Goal: Information Seeking & Learning: Learn about a topic

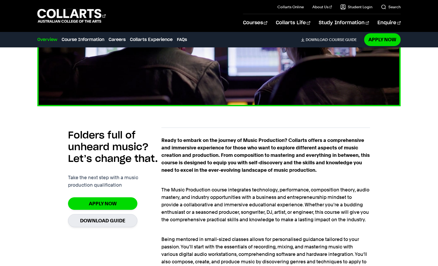
scroll to position [288, 0]
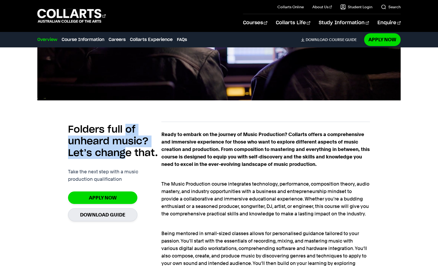
drag, startPoint x: 125, startPoint y: 127, endPoint x: 126, endPoint y: 155, distance: 28.3
click at [126, 155] on h2 "Folders full of unheard music? Let’s change that." at bounding box center [114, 141] width 93 height 35
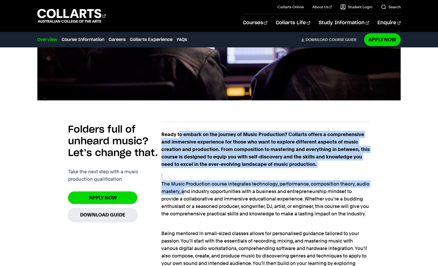
drag, startPoint x: 178, startPoint y: 131, endPoint x: 184, endPoint y: 189, distance: 57.9
click at [184, 189] on div "Ready to embark on the journey of Music Production? Collarts offers a comprehen…" at bounding box center [265, 260] width 208 height 258
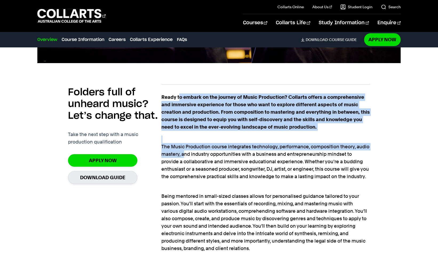
scroll to position [347, 0]
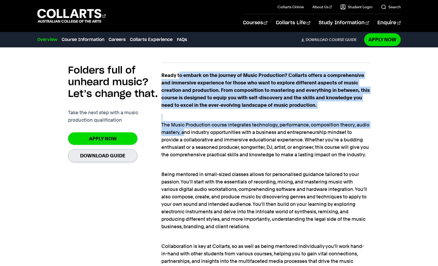
click at [128, 153] on link "Download Guide" at bounding box center [102, 155] width 69 height 13
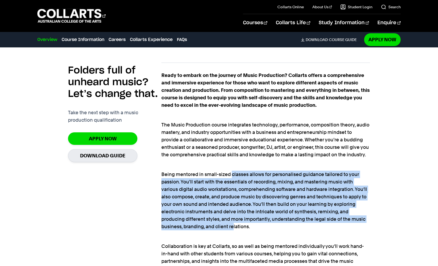
drag, startPoint x: 232, startPoint y: 173, endPoint x: 234, endPoint y: 226, distance: 53.9
click at [234, 226] on p "Being mentored in small-sized classes allows for personalised guidance tailored…" at bounding box center [265, 197] width 208 height 67
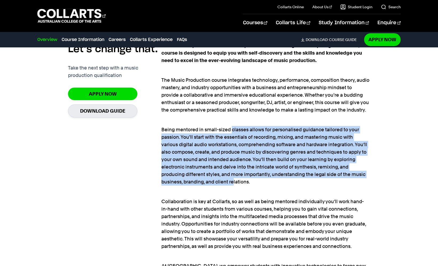
scroll to position [392, 0]
click at [233, 178] on p "Being mentored in small-sized classes allows for personalised guidance tailored…" at bounding box center [265, 151] width 208 height 67
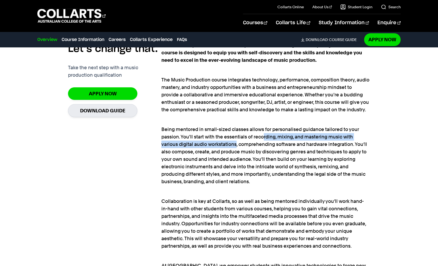
drag, startPoint x: 264, startPoint y: 134, endPoint x: 236, endPoint y: 143, distance: 29.5
click at [236, 143] on p "Being mentored in small-sized classes allows for personalised guidance tailored…" at bounding box center [265, 151] width 208 height 67
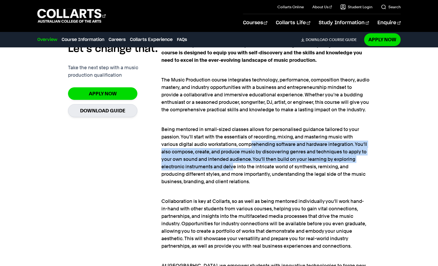
drag, startPoint x: 251, startPoint y: 142, endPoint x: 232, endPoint y: 165, distance: 29.3
click at [232, 165] on p "Being mentored in small-sized classes allows for personalised guidance tailored…" at bounding box center [265, 151] width 208 height 67
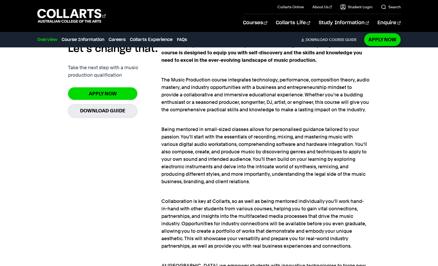
click at [241, 179] on p "Being mentored in small-sized classes allows for personalised guidance tailored…" at bounding box center [265, 151] width 208 height 67
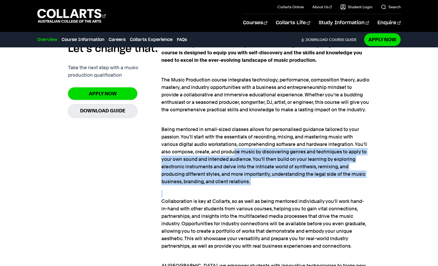
drag, startPoint x: 235, startPoint y: 151, endPoint x: 235, endPoint y: 194, distance: 42.9
click at [235, 194] on div "Ready to embark on the journey of Music Production? Collarts offers a comprehen…" at bounding box center [265, 156] width 208 height 258
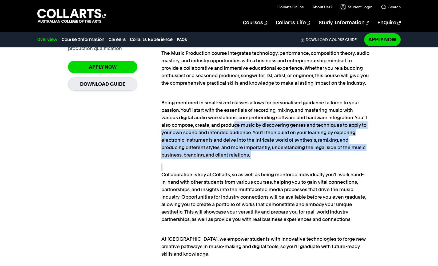
scroll to position [444, 0]
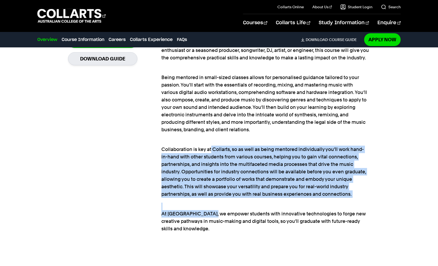
drag, startPoint x: 210, startPoint y: 148, endPoint x: 210, endPoint y: 216, distance: 67.7
click at [210, 216] on div "Ready to embark on the journey of Music Production? Collarts offers a comprehen…" at bounding box center [265, 104] width 208 height 258
click at [210, 216] on p "At Collarts, we empower students with innovative technologies to forge new crea…" at bounding box center [265, 218] width 208 height 30
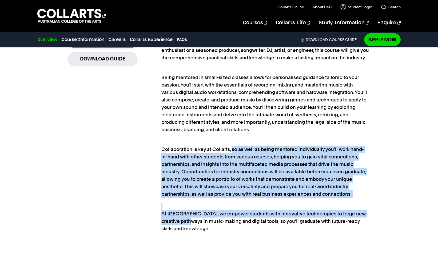
drag, startPoint x: 232, startPoint y: 149, endPoint x: 192, endPoint y: 222, distance: 83.5
click at [192, 222] on div "Ready to embark on the journey of Music Production? Collarts offers a comprehen…" at bounding box center [265, 104] width 208 height 258
click at [204, 192] on p "Collaboration is key at Collarts, so as well as being mentored individually you…" at bounding box center [265, 168] width 208 height 60
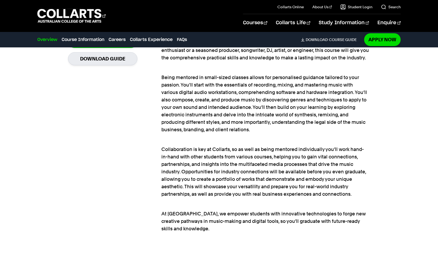
drag, startPoint x: 219, startPoint y: 152, endPoint x: 204, endPoint y: 197, distance: 47.2
click at [204, 197] on p "Collaboration is key at Collarts, so as well as being mentored individually you…" at bounding box center [265, 168] width 208 height 60
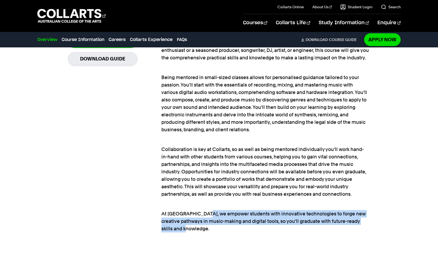
drag, startPoint x: 200, startPoint y: 212, endPoint x: 200, endPoint y: 227, distance: 14.9
click at [200, 227] on p "At [GEOGRAPHIC_DATA], we empower students with innovative technologies to forge…" at bounding box center [265, 218] width 208 height 30
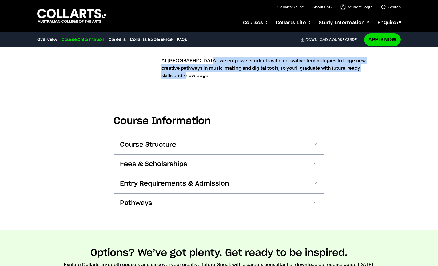
scroll to position [624, 0]
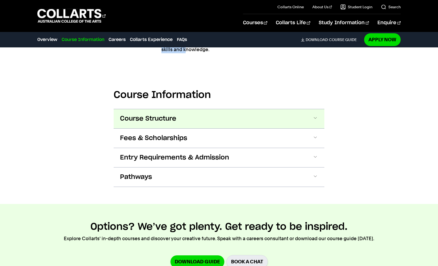
click at [213, 126] on button "Course Structure" at bounding box center [219, 118] width 211 height 19
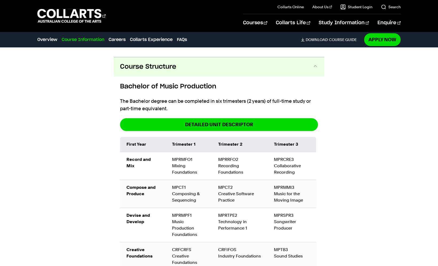
scroll to position [685, 0]
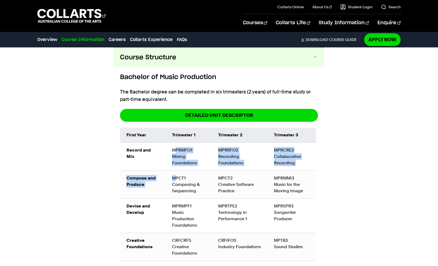
drag, startPoint x: 174, startPoint y: 148, endPoint x: 174, endPoint y: 178, distance: 29.9
click at [174, 178] on tbody "Record and Mix MPRMFO1 Mixing Foundations MPRRFO2 Recording Foundations MPRCRE3…" at bounding box center [218, 202] width 196 height 118
click at [174, 178] on td "MPCT1 Composing & Sequencing" at bounding box center [189, 185] width 46 height 28
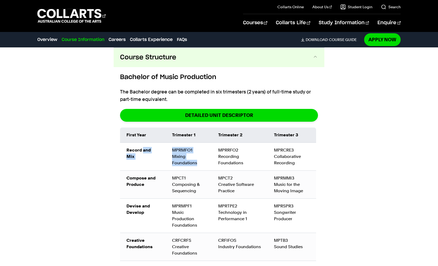
drag, startPoint x: 143, startPoint y: 149, endPoint x: 198, endPoint y: 169, distance: 58.0
click at [198, 169] on tr "Record and Mix MPRMFO1 Mixing Foundations MPRRFO2 Recording Foundations MPRCRE3…" at bounding box center [218, 157] width 196 height 28
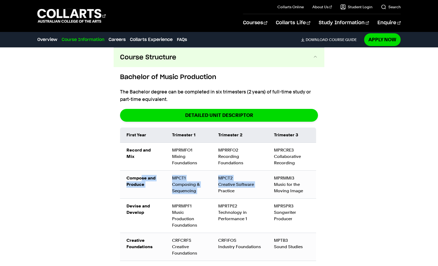
drag, startPoint x: 142, startPoint y: 177, endPoint x: 213, endPoint y: 188, distance: 71.7
click at [213, 188] on tr "Compose and Produce MPCT1 Composing & Sequencing MPCT2 Creative Software Practi…" at bounding box center [218, 185] width 196 height 28
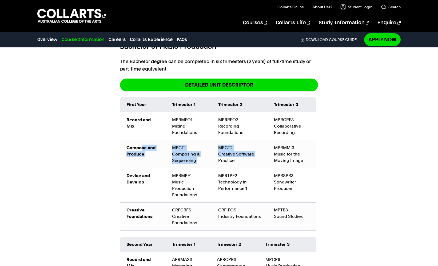
scroll to position [720, 0]
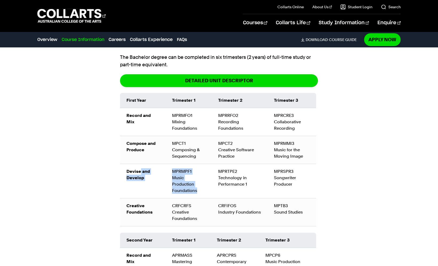
drag, startPoint x: 141, startPoint y: 169, endPoint x: 205, endPoint y: 189, distance: 67.7
click at [205, 189] on tr "Devise and Develop MPRMPF1 Music Production Foundations MPRTPE2 Technology in P…" at bounding box center [218, 181] width 196 height 34
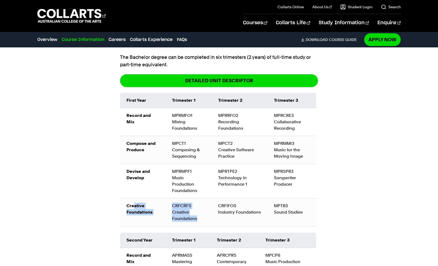
drag, startPoint x: 135, startPoint y: 203, endPoint x: 199, endPoint y: 218, distance: 65.7
click at [199, 218] on tr "Creative Foundations CRFCRFS Creative Foundations CRFIFOS Industry Foundations …" at bounding box center [218, 213] width 196 height 28
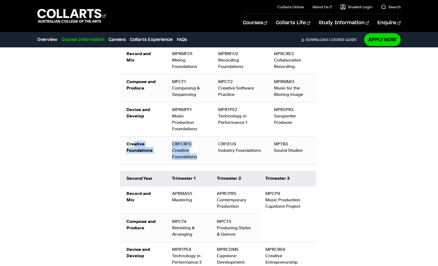
scroll to position [784, 0]
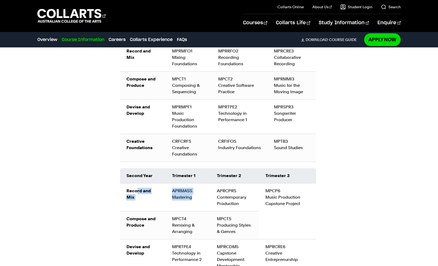
drag, startPoint x: 137, startPoint y: 190, endPoint x: 186, endPoint y: 206, distance: 51.0
click at [186, 206] on tr "Record and Mix APRMASS Mastering APRCPRS Contemporary Production MPCP6 Music Pr…" at bounding box center [218, 198] width 196 height 28
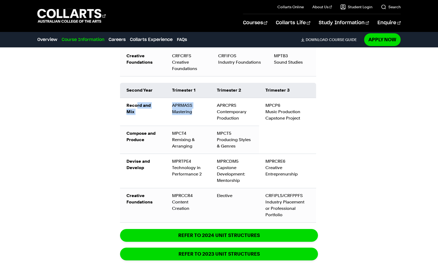
scroll to position [874, 0]
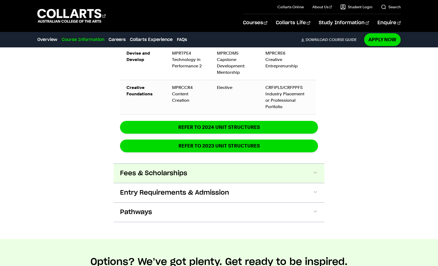
click at [220, 165] on button "Fees & Scholarships" at bounding box center [219, 173] width 211 height 19
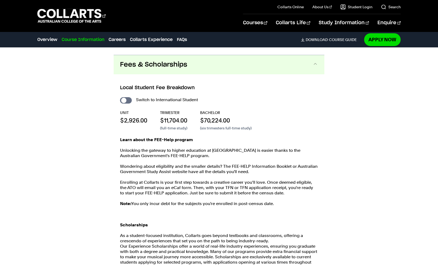
scroll to position [1087, 0]
click at [124, 97] on input "International Student" at bounding box center [126, 100] width 12 height 6
checkbox input "true"
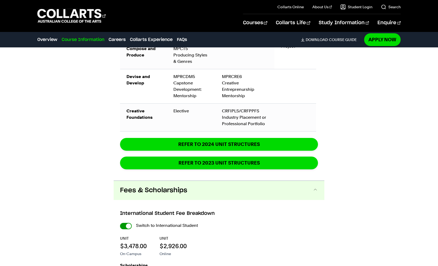
click at [126, 223] on input "International Student" at bounding box center [126, 226] width 12 height 6
checkbox input "false"
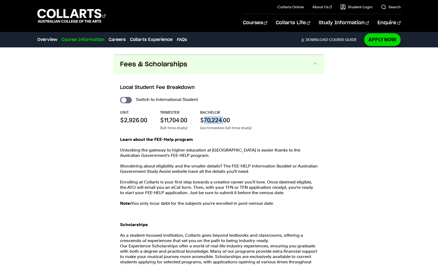
drag, startPoint x: 204, startPoint y: 113, endPoint x: 224, endPoint y: 113, distance: 19.2
click at [224, 116] on p "$70,224.00" at bounding box center [225, 120] width 51 height 8
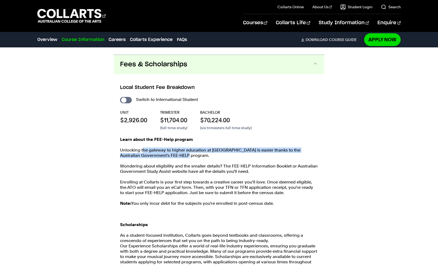
drag, startPoint x: 143, startPoint y: 141, endPoint x: 193, endPoint y: 149, distance: 51.2
click at [193, 149] on p "Unlocking the gateway to higher education at Collarts is easier thanks to the A…" at bounding box center [219, 153] width 198 height 11
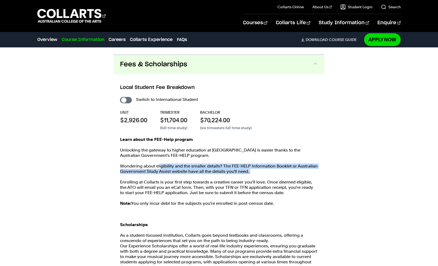
drag, startPoint x: 161, startPoint y: 159, endPoint x: 161, endPoint y: 168, distance: 8.3
click at [161, 168] on div "Learn about the FEE-Help program Unlocking the gateway to higher education at C…" at bounding box center [219, 206] width 198 height 139
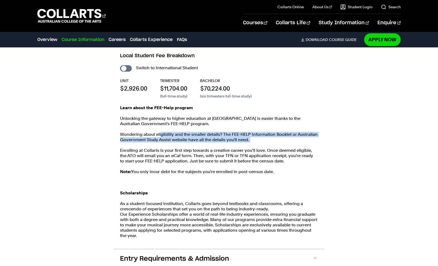
click at [163, 134] on p "Wondering about eligibility and the smaller details? The FEE-HELP Information B…" at bounding box center [219, 137] width 198 height 11
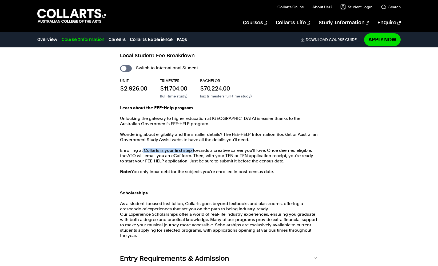
drag, startPoint x: 142, startPoint y: 143, endPoint x: 194, endPoint y: 144, distance: 51.2
click at [194, 148] on p "Enrolling at Collarts is your first step towards a creative career you’ll love.…" at bounding box center [219, 156] width 198 height 16
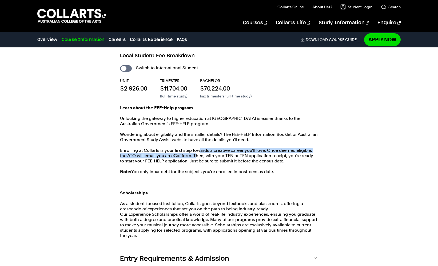
drag, startPoint x: 200, startPoint y: 143, endPoint x: 194, endPoint y: 151, distance: 9.9
click at [194, 151] on p "Enrolling at Collarts is your first step towards a creative career you’ll love.…" at bounding box center [219, 156] width 198 height 16
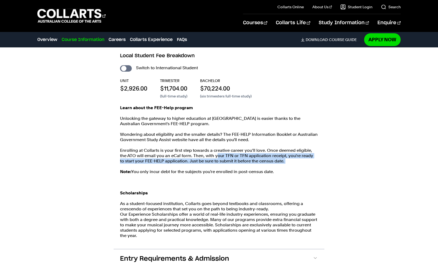
drag, startPoint x: 216, startPoint y: 147, endPoint x: 196, endPoint y: 158, distance: 23.2
click at [196, 158] on div "Learn about the FEE-Help program Unlocking the gateway to higher education at C…" at bounding box center [219, 174] width 198 height 139
drag, startPoint x: 194, startPoint y: 148, endPoint x: 183, endPoint y: 160, distance: 16.5
click at [183, 160] on div "Learn about the FEE-Help program Unlocking the gateway to higher education at C…" at bounding box center [219, 174] width 198 height 139
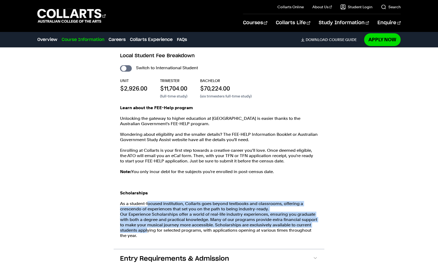
drag, startPoint x: 148, startPoint y: 196, endPoint x: 148, endPoint y: 222, distance: 26.1
click at [148, 222] on p "As a student-focused institution, Collarts goes beyond textbooks and classrooms…" at bounding box center [219, 219] width 198 height 37
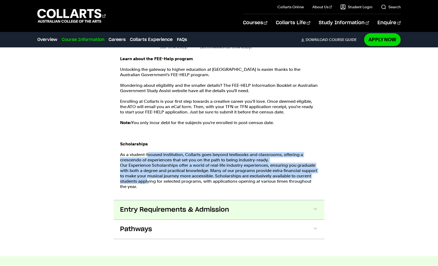
click at [157, 206] on span "Entry Requirements & Admission" at bounding box center [174, 210] width 109 height 9
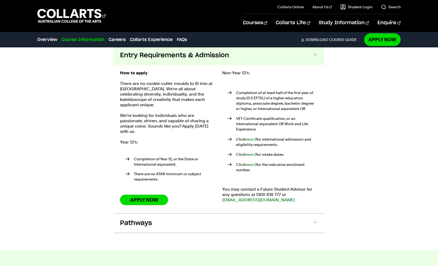
scroll to position [1321, 0]
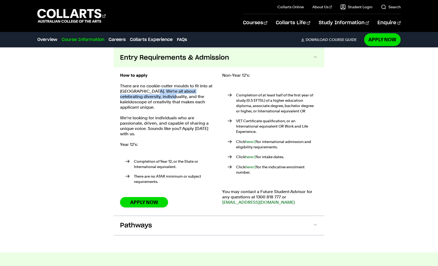
drag, startPoint x: 149, startPoint y: 83, endPoint x: 148, endPoint y: 91, distance: 8.0
click at [148, 91] on p "There are no cookie-cutter moulds to fit into at Collarts. We're all about cele…" at bounding box center [168, 96] width 96 height 27
drag, startPoint x: 159, startPoint y: 104, endPoint x: 143, endPoint y: 108, distance: 16.6
click at [143, 115] on p "We’re looking for individuals who are passionate, driven, and capable of sharin…" at bounding box center [168, 125] width 96 height 21
drag, startPoint x: 165, startPoint y: 112, endPoint x: 154, endPoint y: 117, distance: 12.5
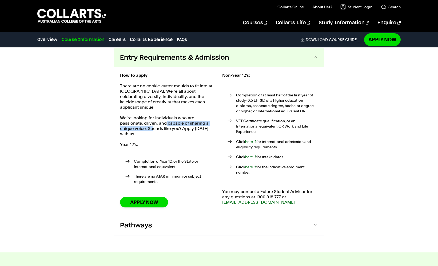
click at [154, 117] on p "We’re looking for individuals who are passionate, driven, and capable of sharin…" at bounding box center [168, 125] width 96 height 21
drag, startPoint x: 167, startPoint y: 116, endPoint x: 151, endPoint y: 130, distance: 20.4
click at [151, 130] on div "How to apply There are no cookie-cutter moulds to fit into at Collarts. We're a…" at bounding box center [168, 142] width 96 height 138
drag, startPoint x: 255, startPoint y: 88, endPoint x: 238, endPoint y: 93, distance: 17.5
click at [238, 93] on p "Completion of at least half of the first year of study (0.5 EFTSL) of a higher …" at bounding box center [277, 103] width 82 height 21
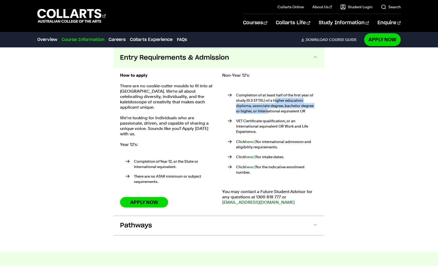
drag, startPoint x: 275, startPoint y: 94, endPoint x: 262, endPoint y: 102, distance: 14.5
click at [262, 102] on p "Completion of at least half of the first year of study (0.5 EFTSL) of a higher …" at bounding box center [277, 103] width 82 height 21
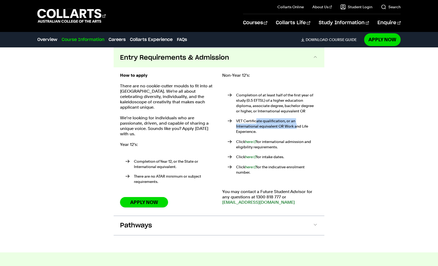
drag, startPoint x: 256, startPoint y: 113, endPoint x: 274, endPoint y: 118, distance: 19.0
click at [274, 118] on p "VET Certificate qualification, or an International equivalent OR Work and Life …" at bounding box center [277, 126] width 82 height 16
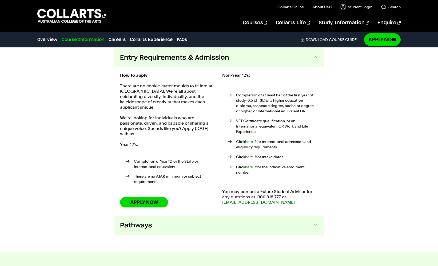
click at [214, 216] on button "Pathways" at bounding box center [219, 225] width 211 height 19
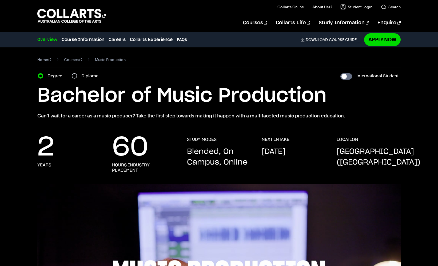
scroll to position [0, 0]
click at [75, 76] on input "Diploma" at bounding box center [74, 75] width 5 height 5
radio input "true"
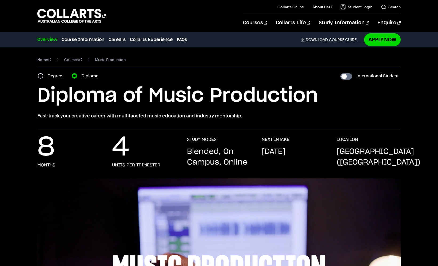
click at [42, 76] on input "Degree" at bounding box center [40, 75] width 5 height 5
radio input "true"
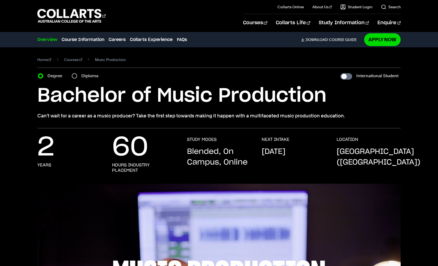
click at [75, 76] on input "Diploma" at bounding box center [74, 75] width 5 height 5
radio input "true"
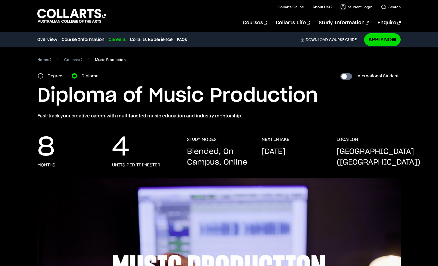
click at [107, 59] on span "Music Production" at bounding box center [110, 59] width 31 height 7
click at [67, 60] on link "Courses" at bounding box center [73, 59] width 18 height 7
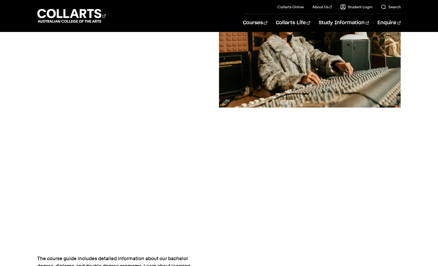
scroll to position [110, 0]
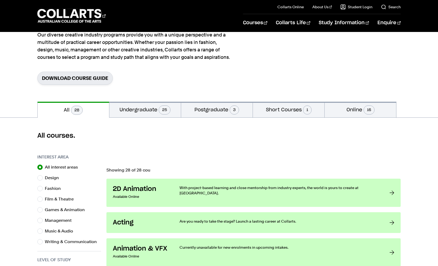
scroll to position [98, 0]
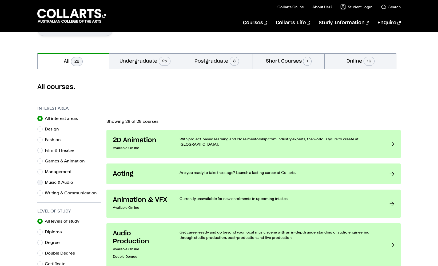
click at [50, 182] on label "Music & Audio" at bounding box center [61, 182] width 33 height 7
click at [43, 182] on input "Music & Audio" at bounding box center [39, 182] width 5 height 5
radio input "true"
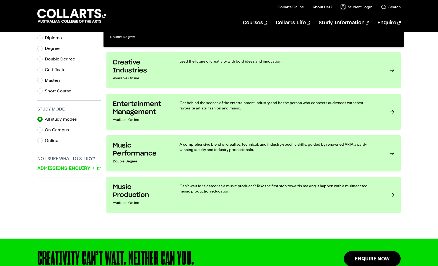
scroll to position [295, 0]
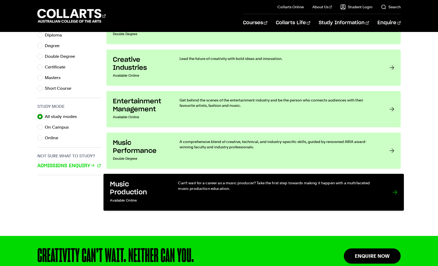
click at [145, 188] on h3 "Music Production" at bounding box center [138, 189] width 57 height 16
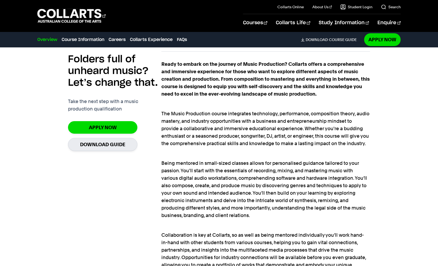
scroll to position [357, 0]
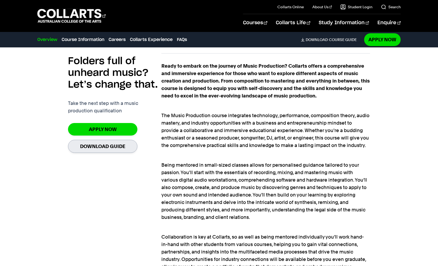
click at [131, 150] on link "Download Guide" at bounding box center [102, 146] width 69 height 13
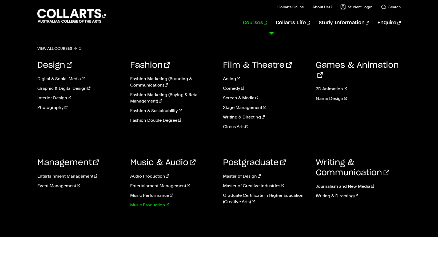
click at [155, 206] on link "Music Production" at bounding box center [172, 205] width 85 height 6
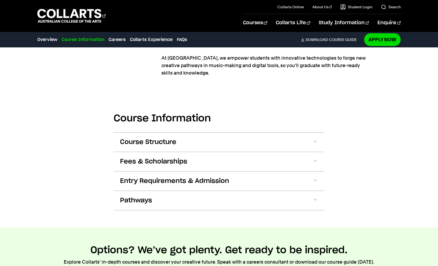
scroll to position [604, 0]
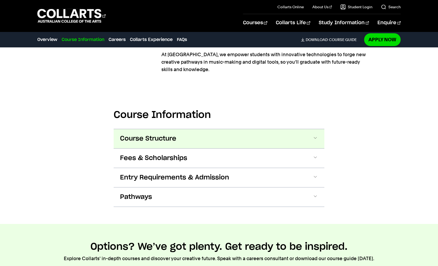
click at [178, 136] on button "Course Structure" at bounding box center [219, 138] width 211 height 19
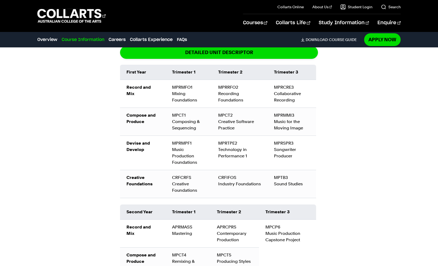
scroll to position [755, 0]
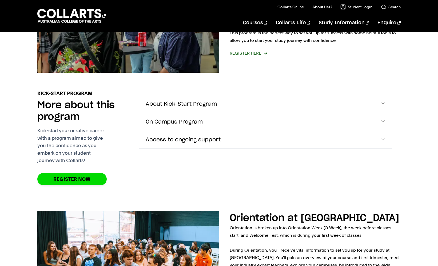
scroll to position [188, 0]
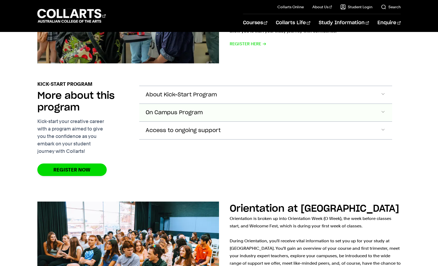
click at [180, 109] on button "On Campus Program" at bounding box center [265, 113] width 253 height 18
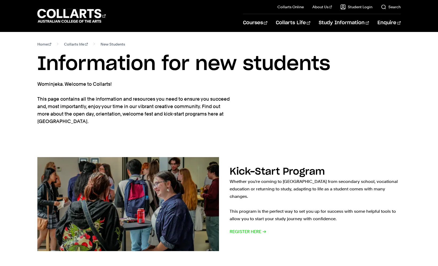
scroll to position [0, 0]
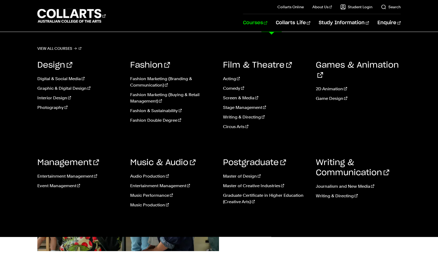
click at [267, 24] on link "Courses" at bounding box center [255, 23] width 24 height 18
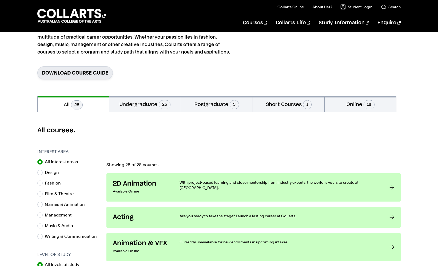
scroll to position [53, 0]
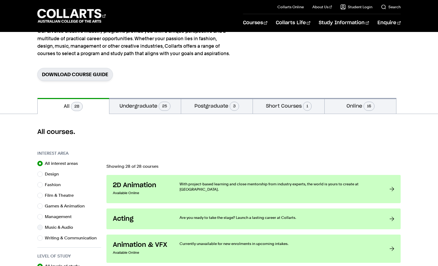
click at [66, 227] on label "Music & Audio" at bounding box center [61, 227] width 33 height 7
click at [43, 227] on input "Music & Audio" at bounding box center [39, 227] width 5 height 5
radio input "true"
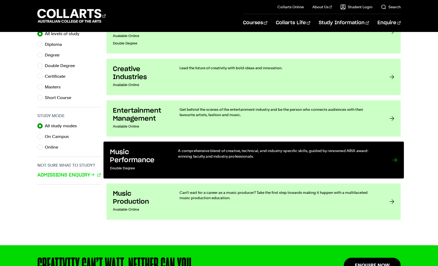
scroll to position [288, 0]
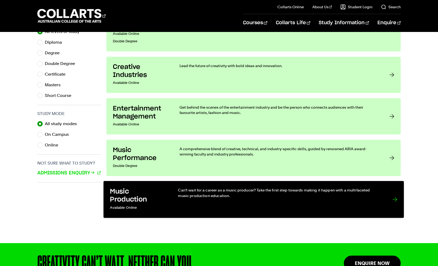
click at [262, 190] on p "Can’t wait for a career as a music producer? Take the first step towards making…" at bounding box center [280, 193] width 204 height 11
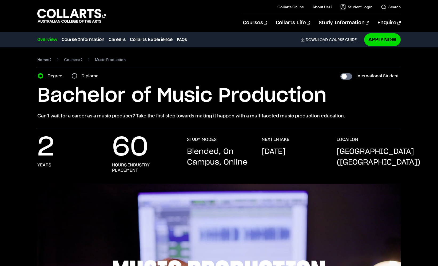
click at [78, 74] on div "Diploma" at bounding box center [87, 75] width 30 height 7
click at [74, 75] on input "Diploma" at bounding box center [74, 75] width 5 height 5
radio input "true"
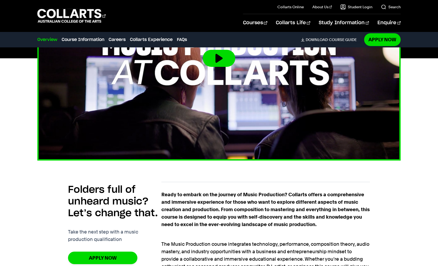
scroll to position [355, 0]
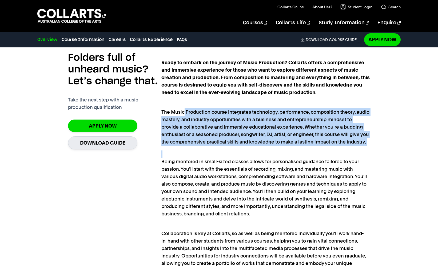
drag, startPoint x: 183, startPoint y: 111, endPoint x: 184, endPoint y: 146, distance: 34.4
click at [184, 146] on div "Ready to embark on the journey of Music Production? Collarts offers a comprehen…" at bounding box center [265, 188] width 208 height 258
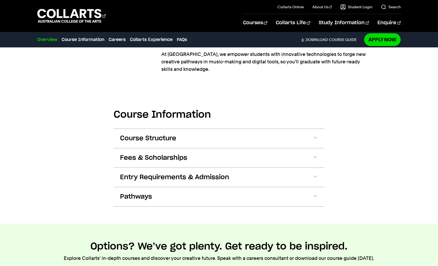
scroll to position [619, 0]
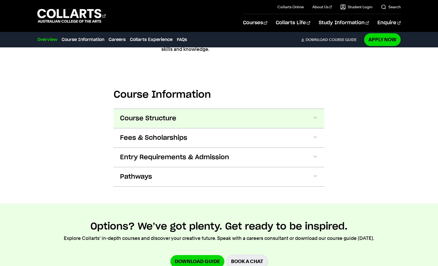
click at [203, 118] on button "Course Structure" at bounding box center [219, 118] width 211 height 19
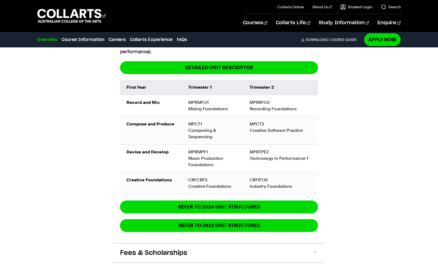
scroll to position [736, 0]
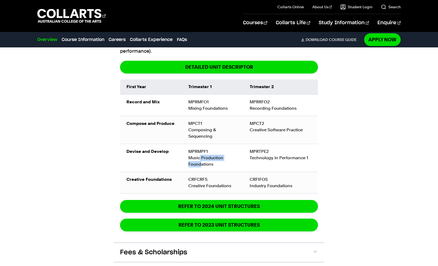
drag, startPoint x: 200, startPoint y: 158, endPoint x: 201, endPoint y: 165, distance: 7.2
click at [201, 165] on div "MPRMPF1 Music Production Foundations" at bounding box center [212, 158] width 49 height 19
drag, startPoint x: 202, startPoint y: 185, endPoint x: 224, endPoint y: 178, distance: 23.6
click at [224, 178] on td "CRFCRFS Creative Foundations" at bounding box center [212, 183] width 61 height 22
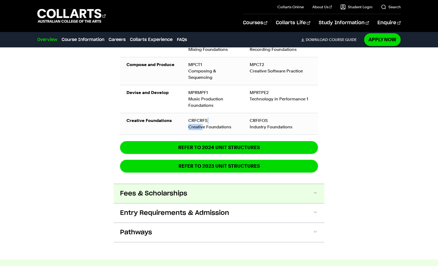
click at [222, 194] on button "Fees & Scholarships" at bounding box center [219, 193] width 211 height 19
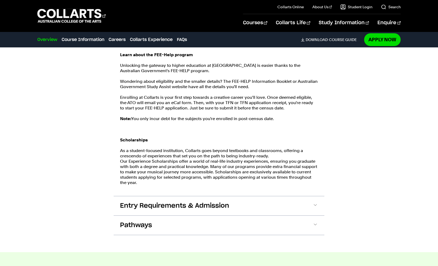
scroll to position [1021, 0]
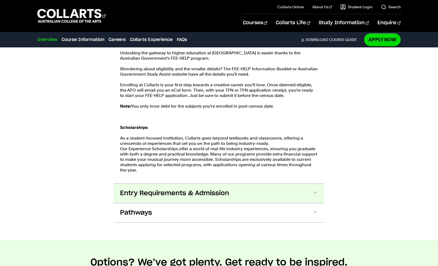
click at [164, 196] on span "Entry Requirements & Admission" at bounding box center [174, 193] width 109 height 9
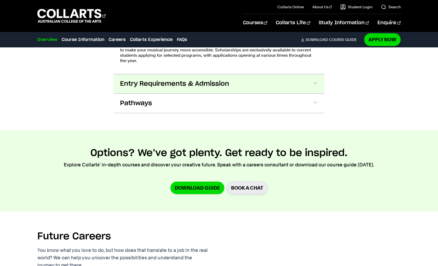
scroll to position [1157, 0]
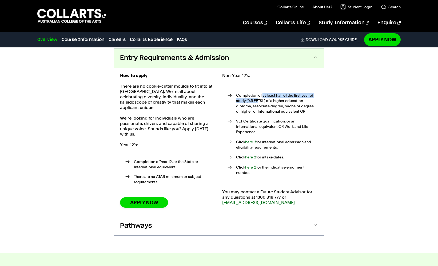
drag, startPoint x: 262, startPoint y: 95, endPoint x: 257, endPoint y: 100, distance: 7.0
click at [257, 100] on p "Completion of at least half of the first year of study (0.5 EFTSL) of a higher …" at bounding box center [277, 103] width 82 height 21
drag, startPoint x: 266, startPoint y: 100, endPoint x: 263, endPoint y: 106, distance: 7.0
click at [263, 106] on p "Completion of at least half of the first year of study (0.5 EFTSL) of a higher …" at bounding box center [277, 103] width 82 height 21
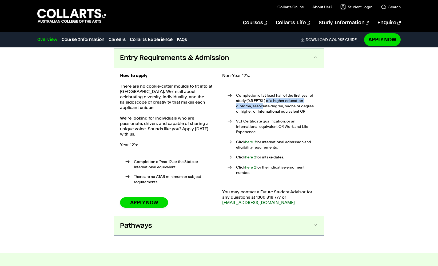
click at [204, 225] on button "Pathways" at bounding box center [219, 226] width 211 height 19
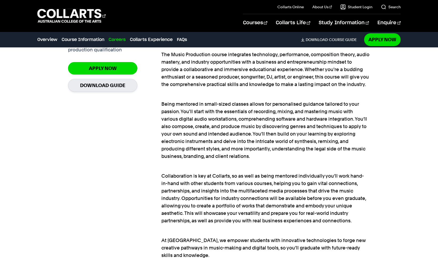
scroll to position [321, 0]
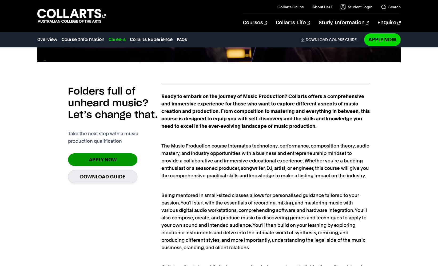
click at [106, 156] on link "Apply Now" at bounding box center [102, 160] width 69 height 13
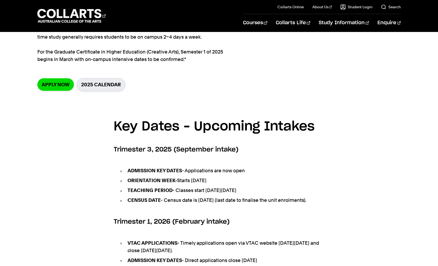
scroll to position [170, 0]
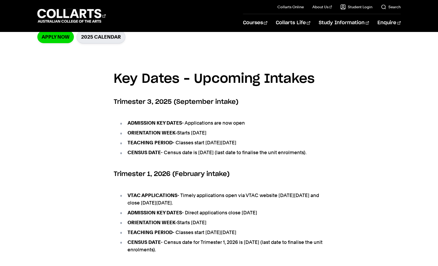
drag, startPoint x: 208, startPoint y: 132, endPoint x: 236, endPoint y: 132, distance: 28.0
click at [236, 132] on li "ORIENTATION WEEK- Starts [DATE]" at bounding box center [221, 132] width 205 height 7
click at [220, 153] on li "CENSUS DATE - Census date is [DATE] (last date to finalise the unit enrolments)." at bounding box center [221, 152] width 205 height 7
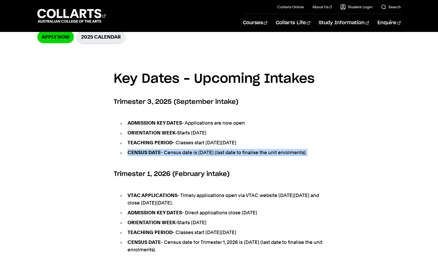
click at [220, 153] on li "CENSUS DATE - Census date is [DATE] (last date to finalise the unit enrolments)." at bounding box center [221, 152] width 205 height 7
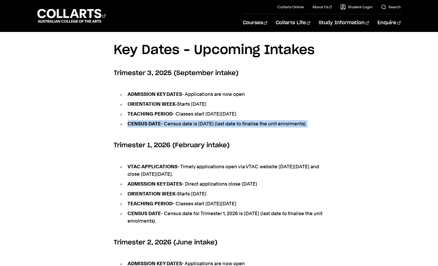
scroll to position [206, 0]
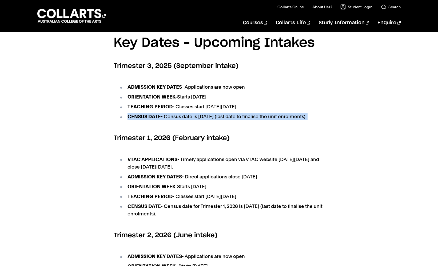
drag, startPoint x: 206, startPoint y: 147, endPoint x: 208, endPoint y: 176, distance: 28.3
click at [208, 176] on section "Key Dates – Upcoming Intakes Trimester 3, 2025 (September intake) ADMISSION KEY…" at bounding box center [219, 181] width 211 height 313
click at [208, 171] on li "VTAC APPLICATIONS - Timely applications open via VTAC website [DATE][DATE] and …" at bounding box center [221, 163] width 205 height 15
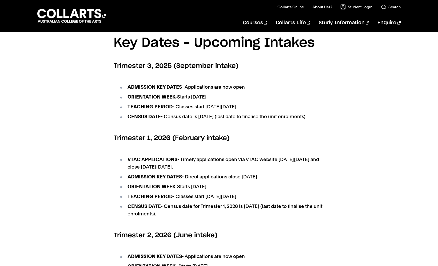
drag, startPoint x: 193, startPoint y: 171, endPoint x: 196, endPoint y: 186, distance: 15.1
click at [196, 186] on ul "VTAC APPLICATIONS - Timely applications open via VTAC website [DATE][DATE] and …" at bounding box center [219, 186] width 211 height 75
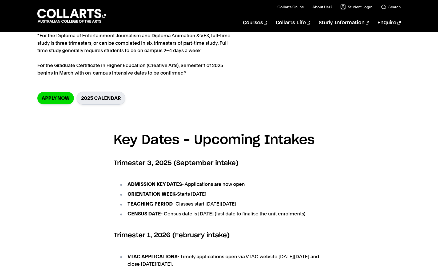
scroll to position [100, 0]
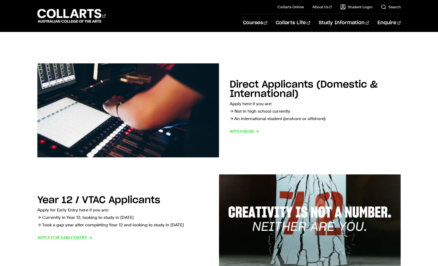
scroll to position [65, 0]
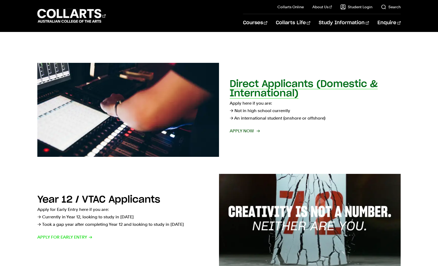
click at [241, 127] on span "Apply now" at bounding box center [245, 130] width 30 height 7
